Goal: Obtain resource: Obtain resource

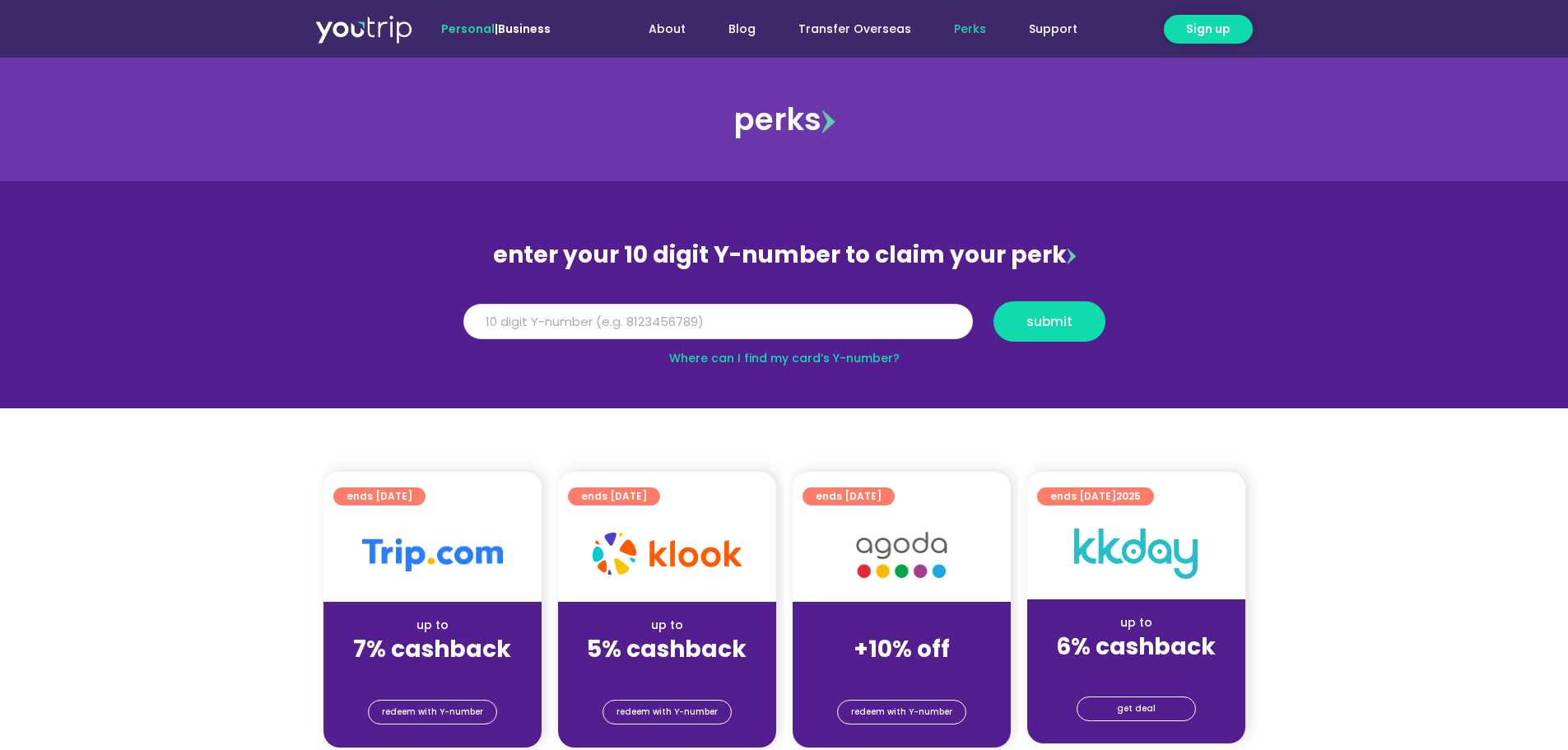
click at [786, 325] on input "Y Number" at bounding box center [718, 321] width 509 height 36
type input "8144296460"
click at [1062, 332] on button "submit" at bounding box center [1050, 321] width 112 height 41
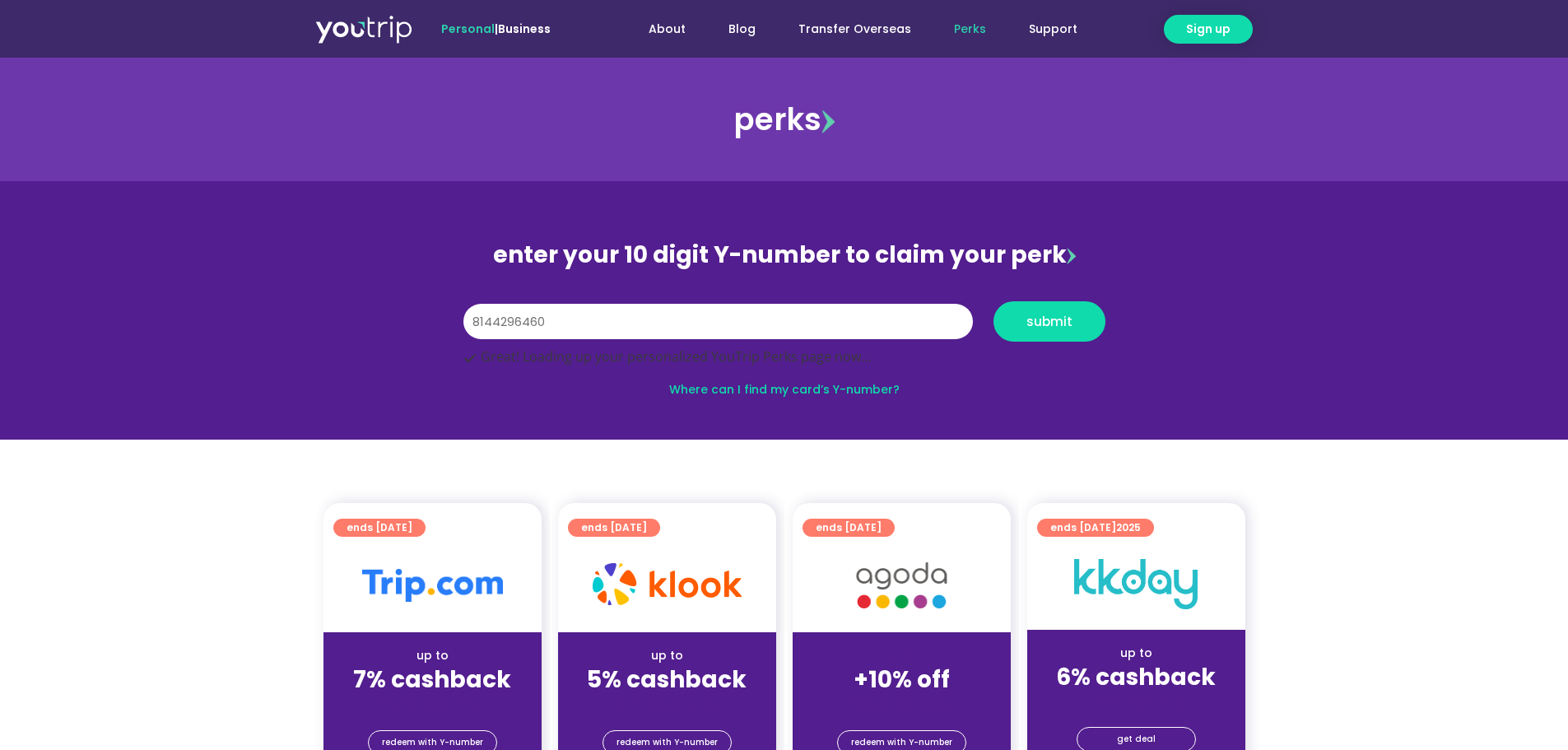
scroll to position [20, 0]
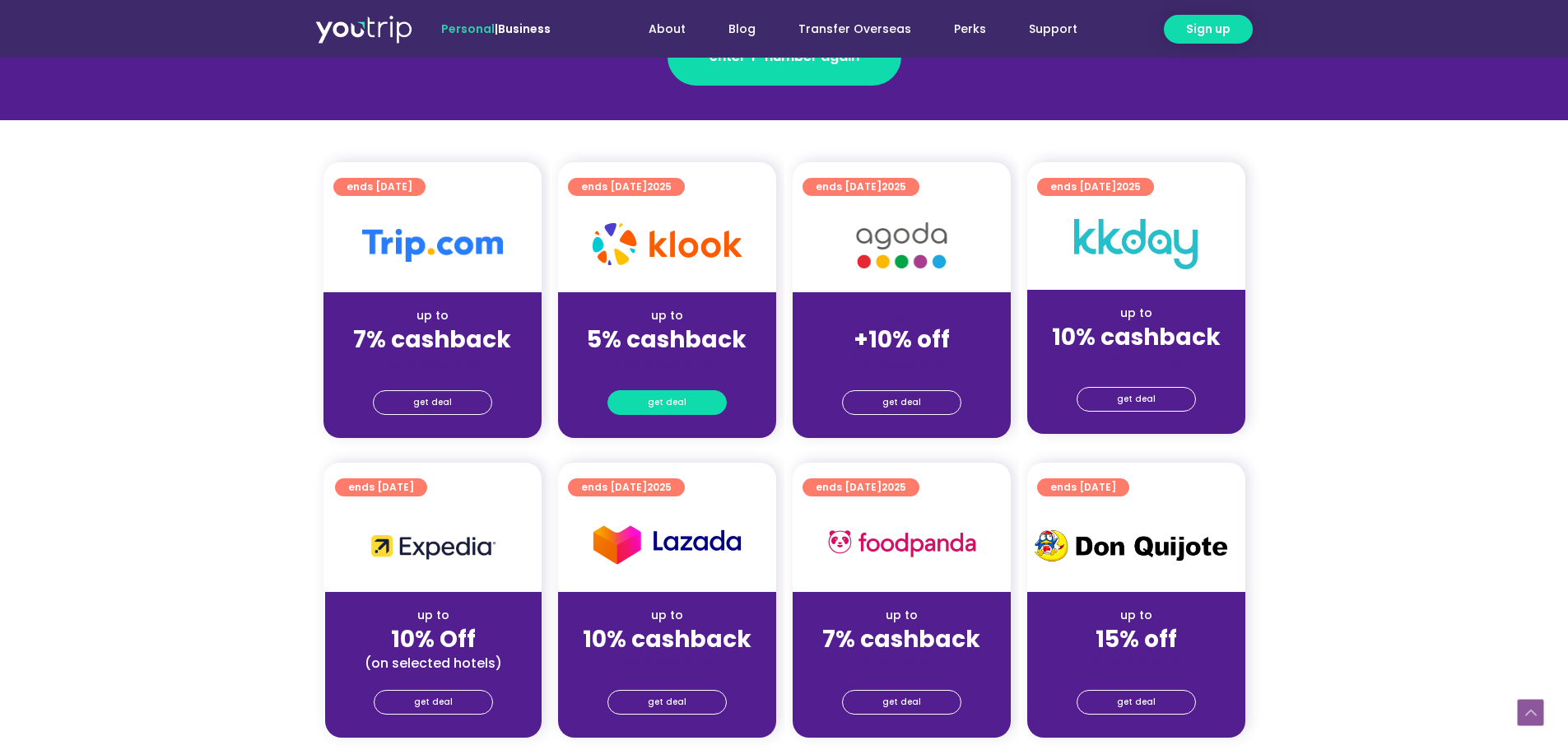
click at [670, 410] on span "get deal" at bounding box center [667, 402] width 39 height 23
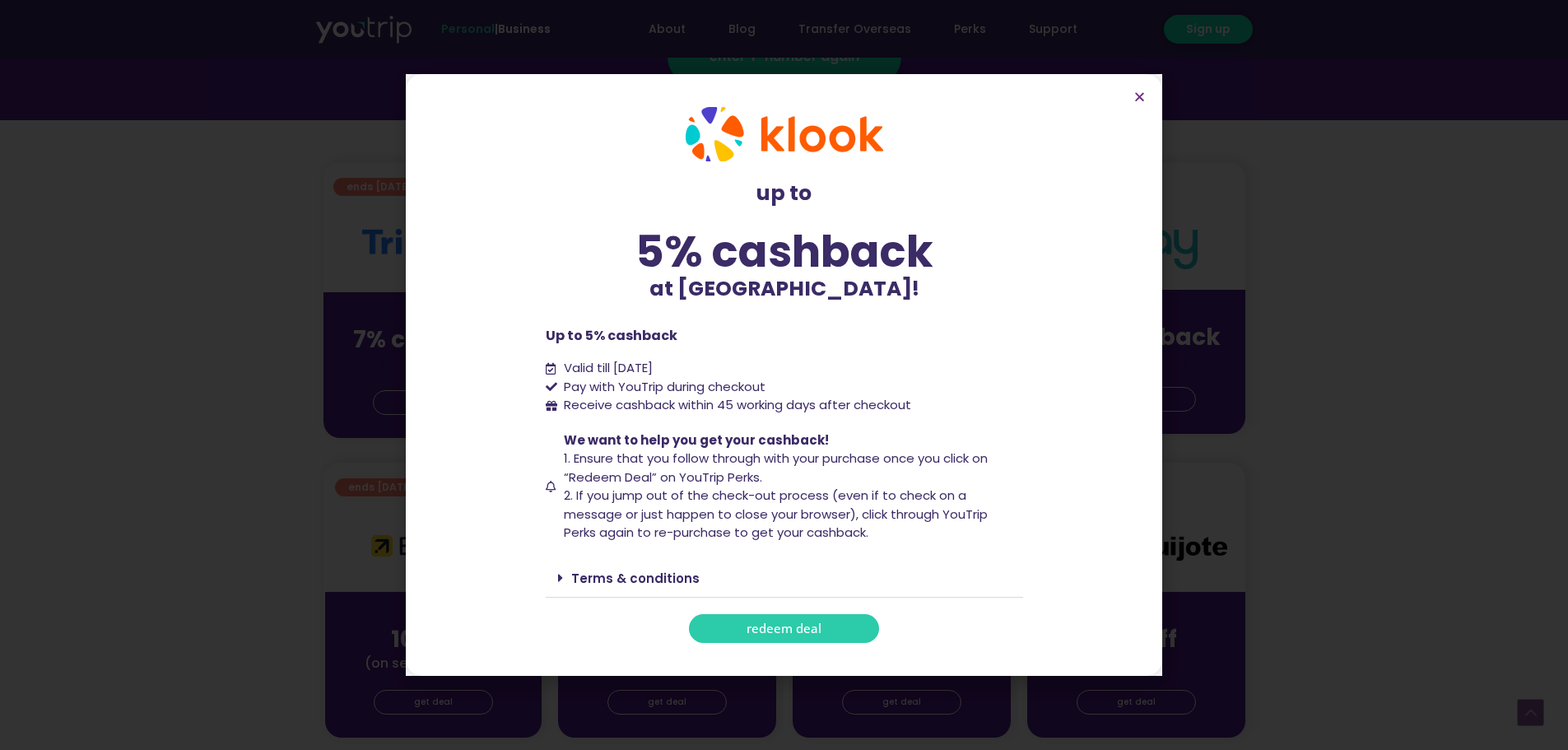
click at [646, 578] on link "Terms & conditions" at bounding box center [635, 578] width 128 height 18
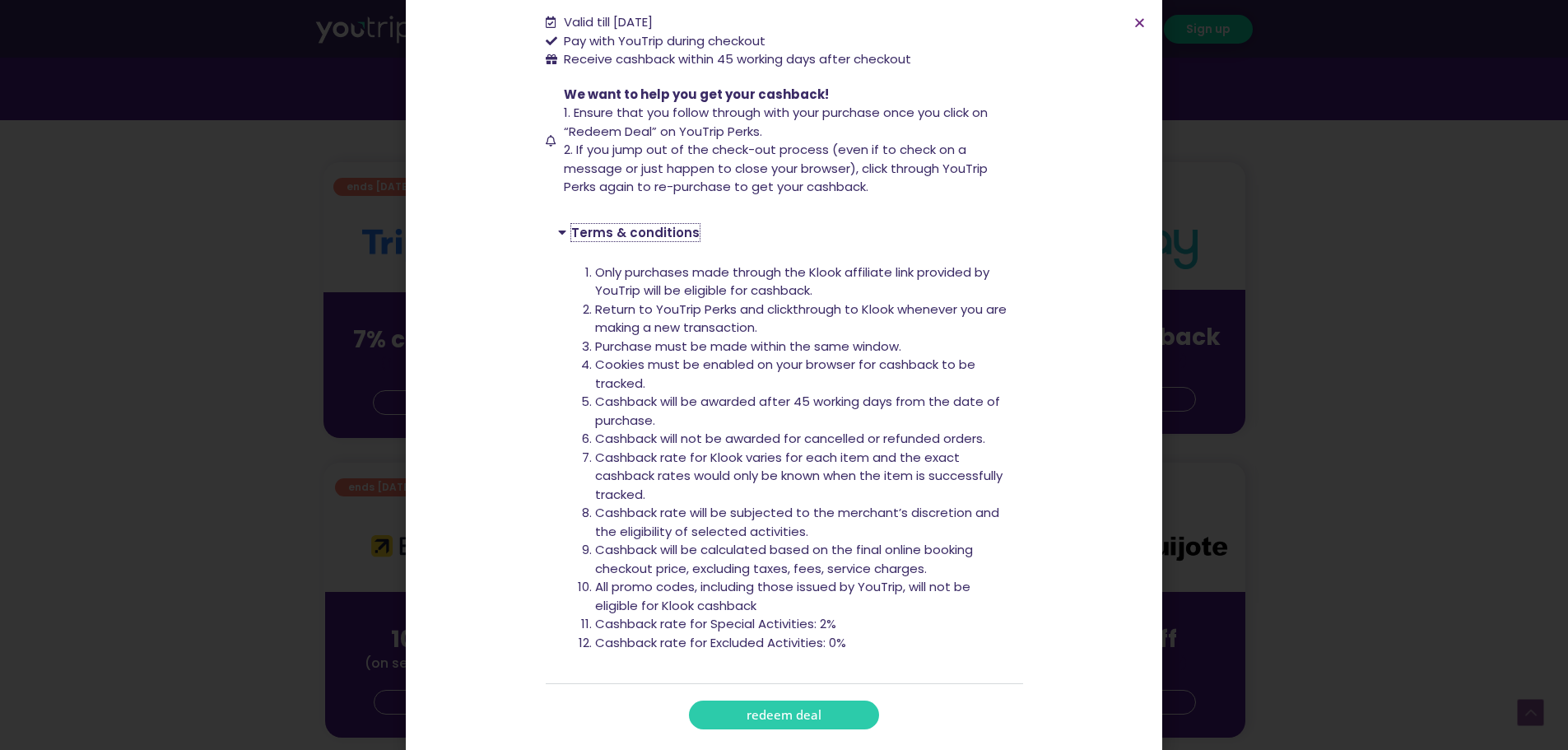
scroll to position [284, 0]
